Goal: Task Accomplishment & Management: Manage account settings

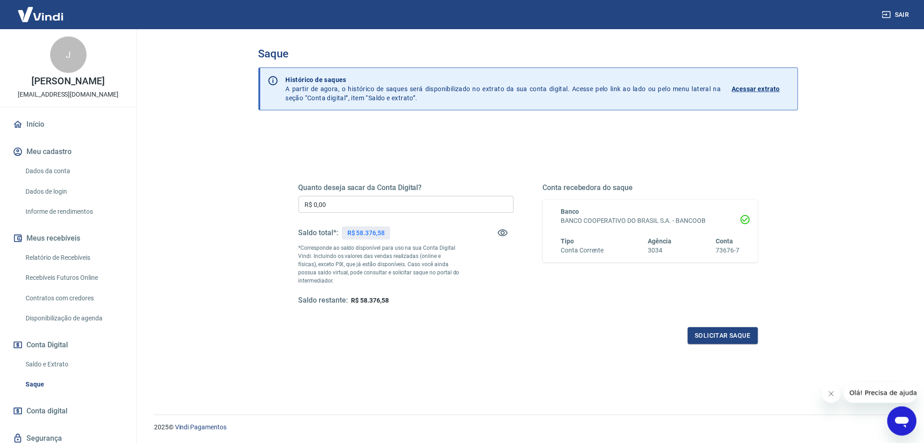
click at [46, 361] on link "Saldo e Extrato" at bounding box center [73, 364] width 103 height 19
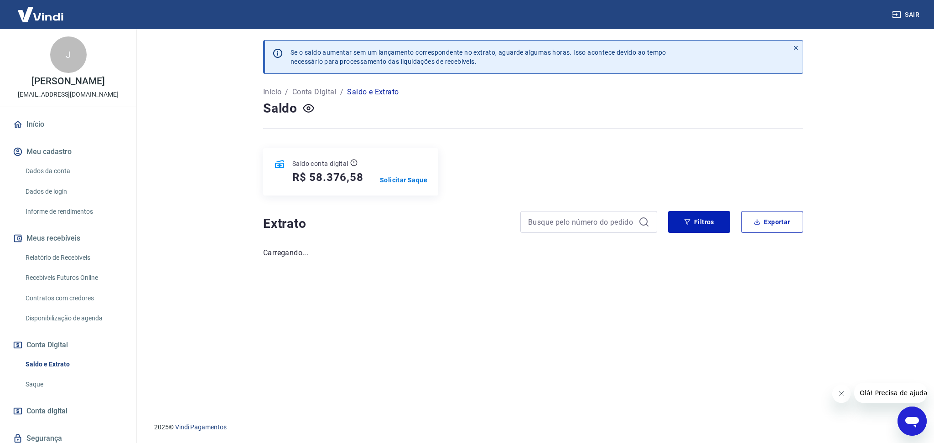
click at [834, 391] on button "Fechar mensagem da empresa" at bounding box center [840, 394] width 18 height 18
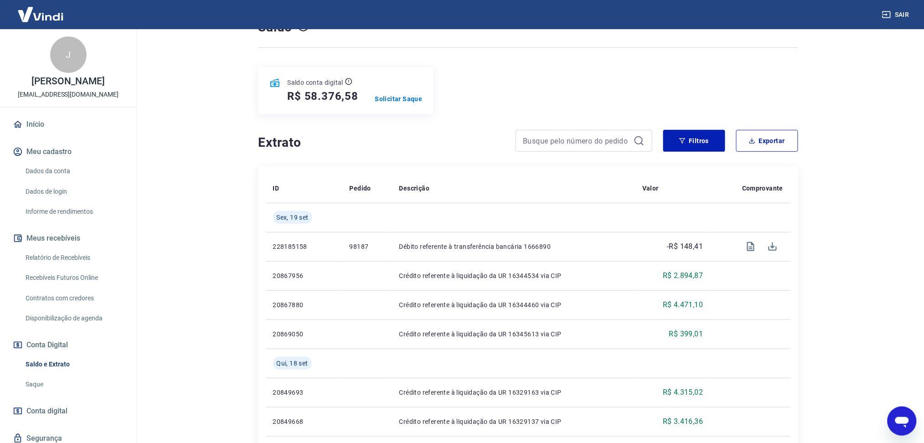
scroll to position [243, 0]
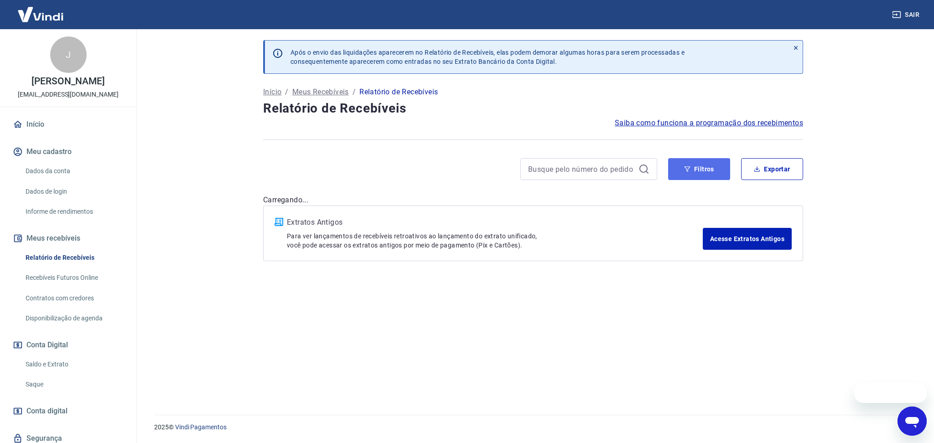
click at [701, 175] on button "Filtros" at bounding box center [699, 169] width 62 height 22
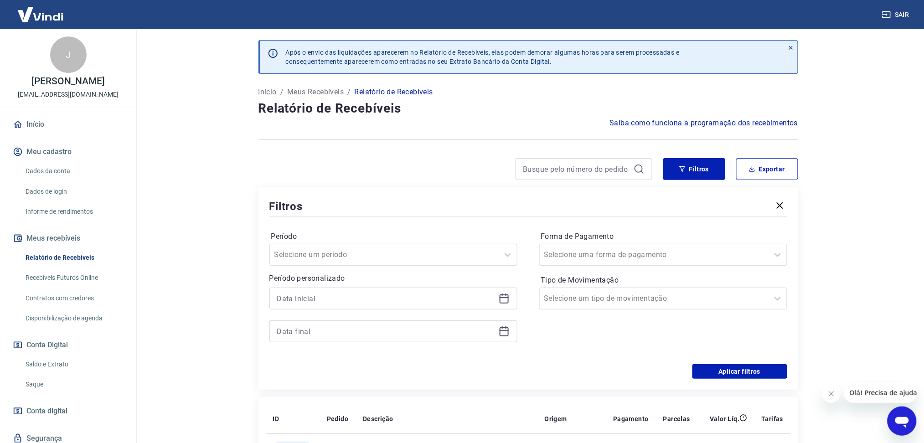
click at [500, 302] on icon at bounding box center [504, 298] width 9 height 9
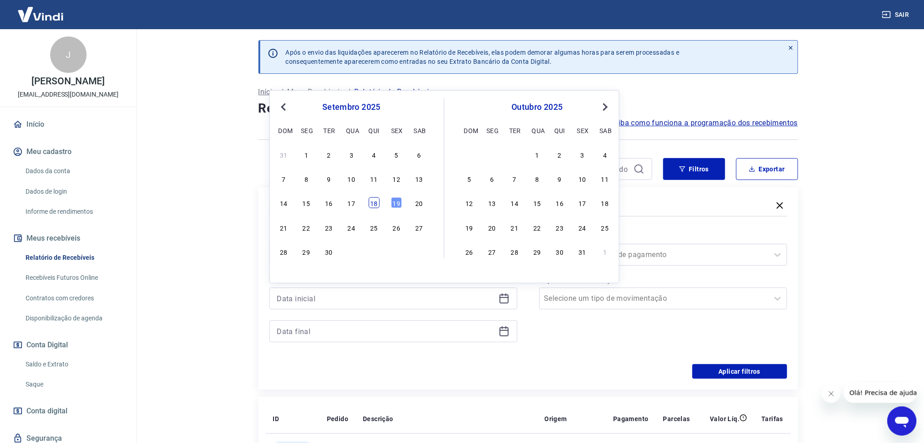
click at [373, 207] on div "18" at bounding box center [374, 202] width 11 height 11
type input "18/09/2025"
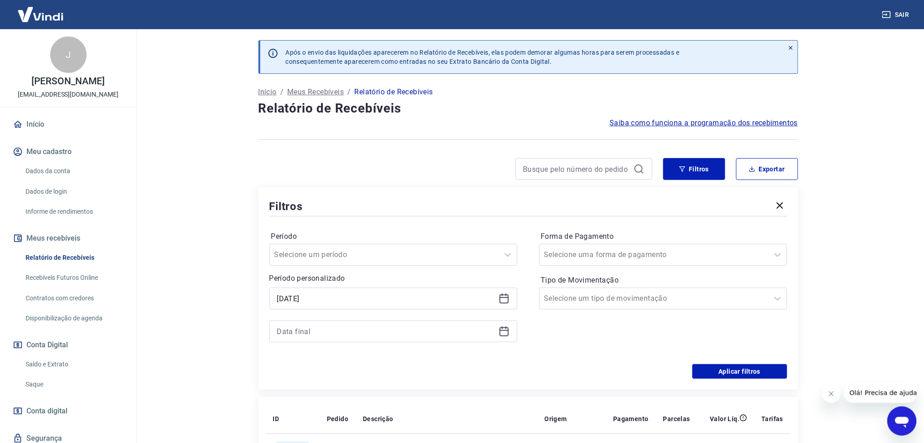
click at [501, 329] on icon at bounding box center [504, 331] width 11 height 11
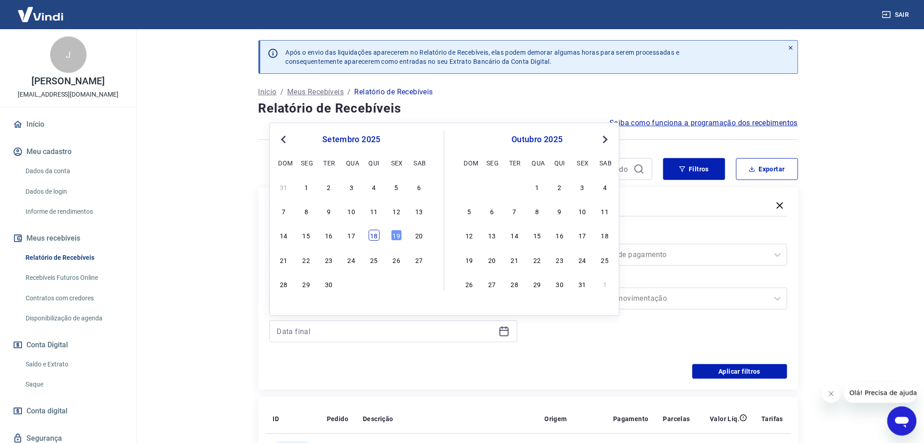
click at [377, 237] on div "18" at bounding box center [374, 235] width 11 height 11
type input "18/09/2025"
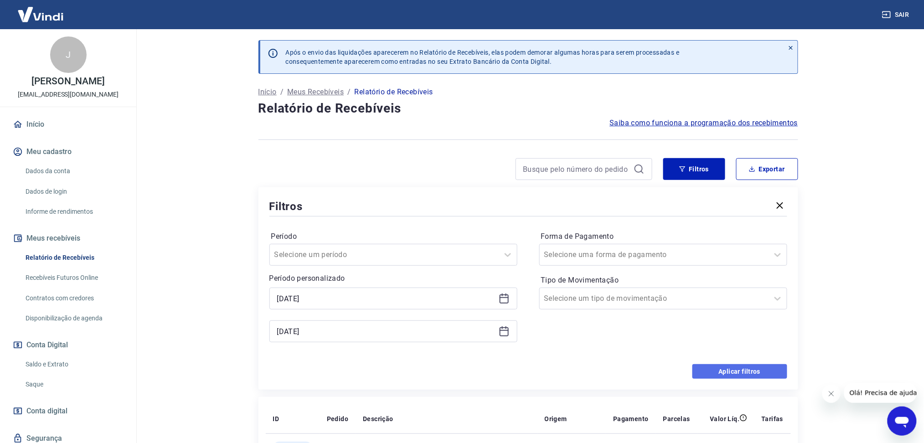
click at [709, 369] on button "Aplicar filtros" at bounding box center [739, 371] width 95 height 15
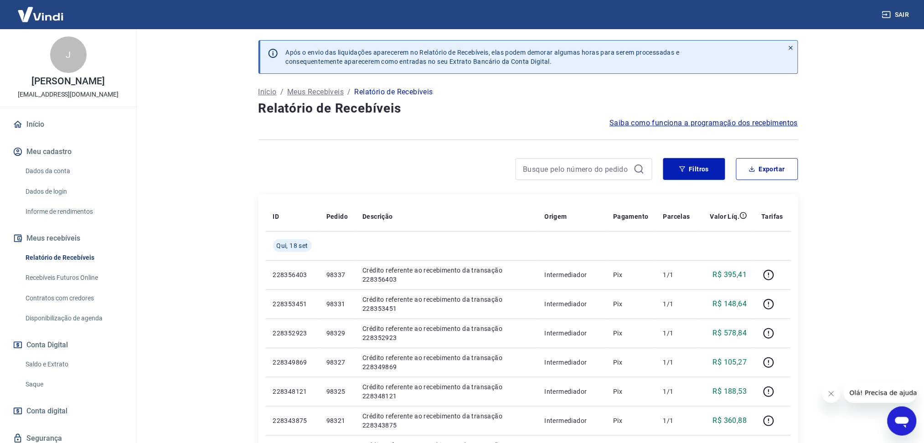
click at [827, 390] on icon "Fechar mensagem da empresa" at bounding box center [830, 393] width 7 height 7
click at [763, 177] on button "Exportar" at bounding box center [767, 169] width 62 height 22
type input "18/09/2025"
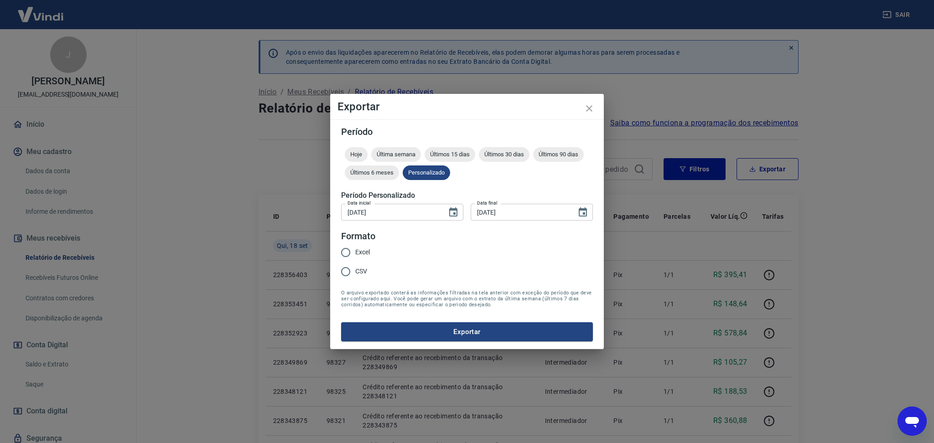
click at [366, 250] on span "Excel" at bounding box center [362, 253] width 15 height 10
click at [355, 250] on input "Excel" at bounding box center [345, 252] width 19 height 19
radio input "true"
click at [413, 325] on button "Exportar" at bounding box center [467, 331] width 252 height 19
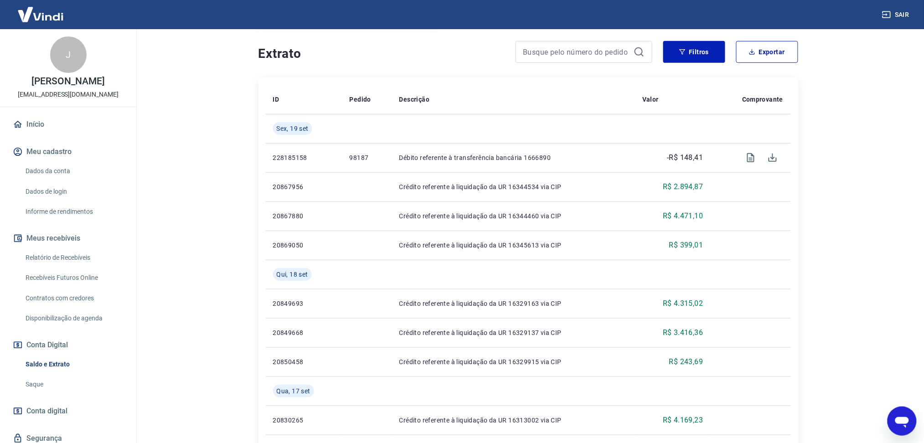
scroll to position [81, 0]
